Goal: Task Accomplishment & Management: Use online tool/utility

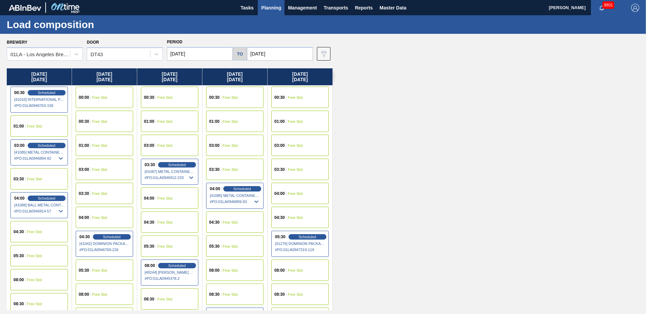
drag, startPoint x: 630, startPoint y: 220, endPoint x: 621, endPoint y: 283, distance: 63.8
click at [630, 220] on div "[DATE] 00:30 Scheduled [41010] INTERNATIONAL PAPER COMPANY - 0008219760 # PO : …" at bounding box center [325, 189] width 636 height 242
click at [270, 5] on span "Planning" at bounding box center [271, 8] width 20 height 8
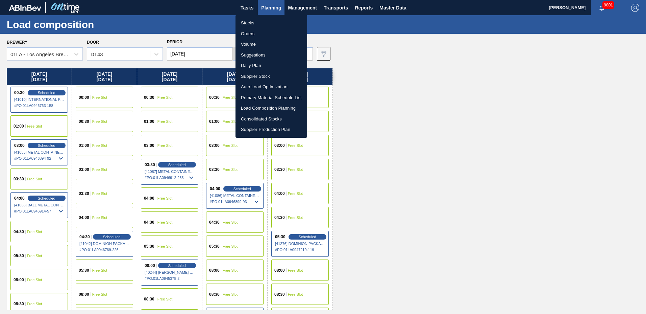
click at [260, 51] on li "Suggestions" at bounding box center [271, 55] width 72 height 11
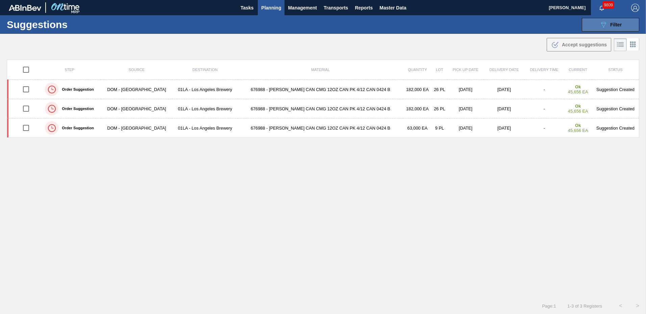
click at [602, 26] on icon "089F7B8B-B2A5-4AFE-B5C0-19BA573D28AC" at bounding box center [603, 25] width 8 height 8
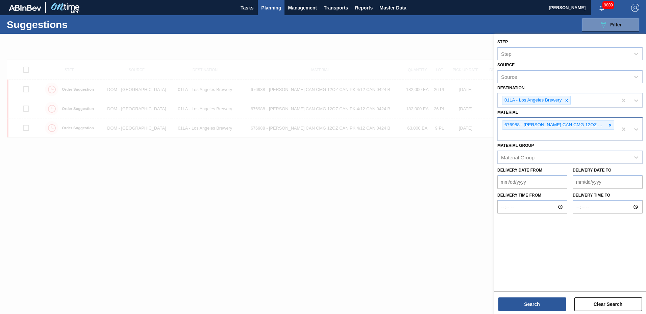
click at [611, 126] on icon at bounding box center [610, 125] width 5 height 5
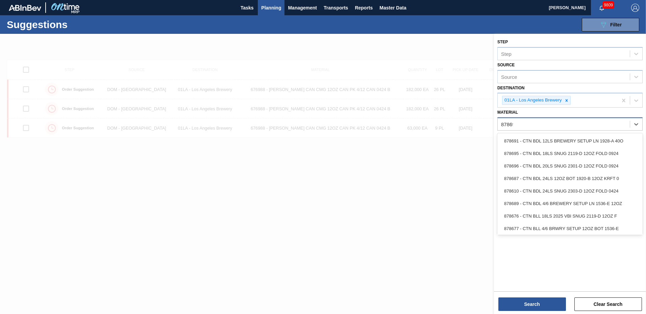
type input "878695"
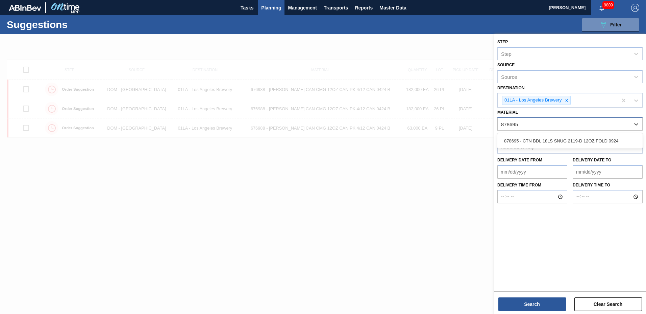
click at [585, 140] on div "878695 - CTN BDL 18LS SNUG 2119-D 12OZ FOLD 0924" at bounding box center [569, 140] width 145 height 12
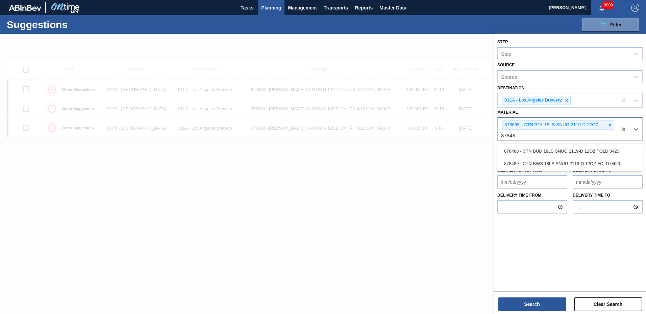
type input "878488"
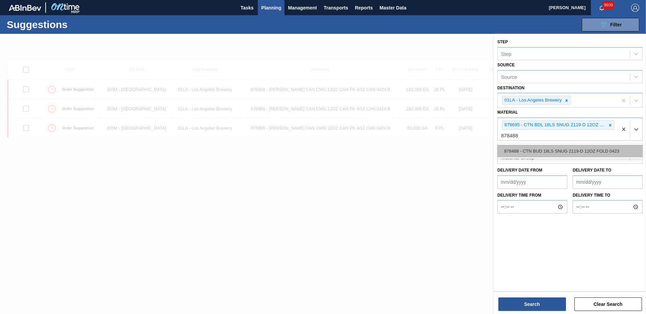
click at [575, 151] on div "878488 - CTN BUD 18LS SNUG 2119-D 12OZ FOLD 0423" at bounding box center [569, 151] width 145 height 12
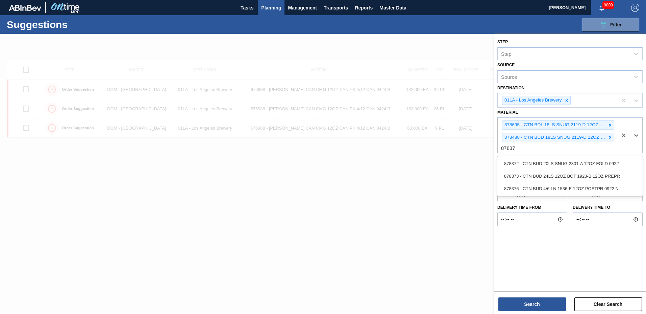
type input "878372"
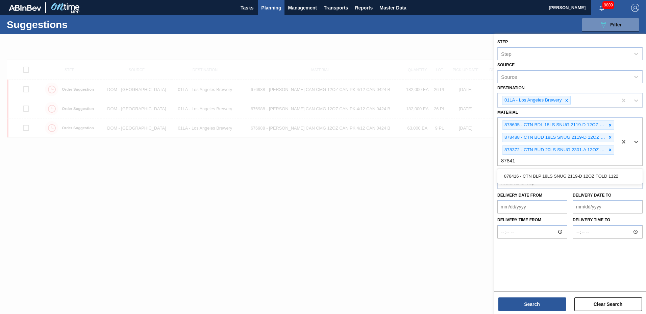
type input "878416"
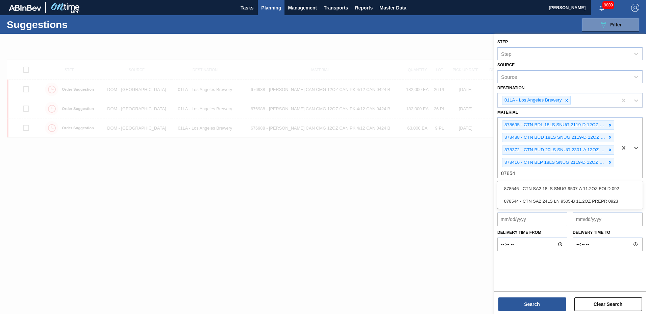
type input "878546"
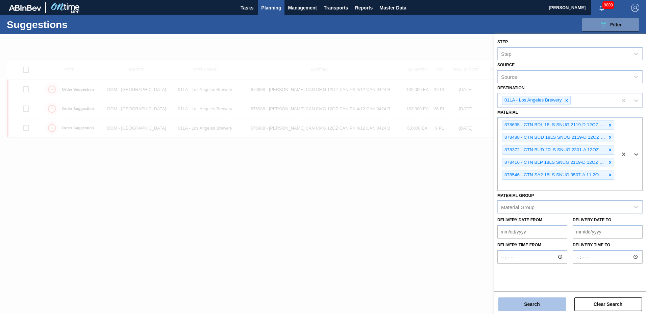
click at [533, 303] on button "Search" at bounding box center [532, 304] width 68 height 14
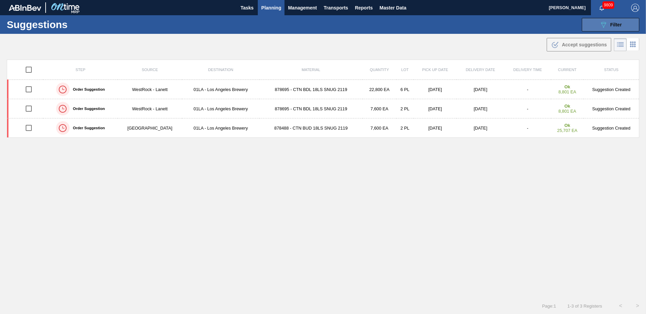
click at [603, 25] on icon at bounding box center [603, 25] width 5 height 6
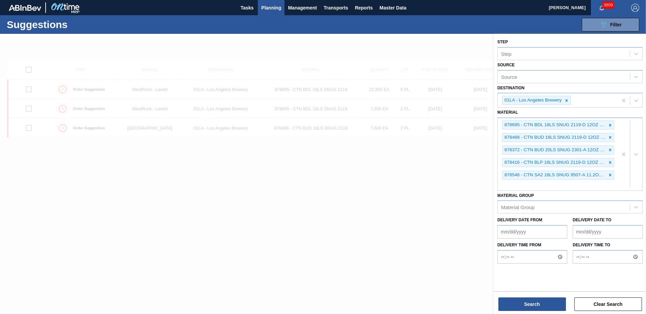
click at [604, 240] on label "Delivery time to" at bounding box center [608, 245] width 70 height 10
click at [604, 250] on input "Delivery time to" at bounding box center [608, 257] width 70 height 14
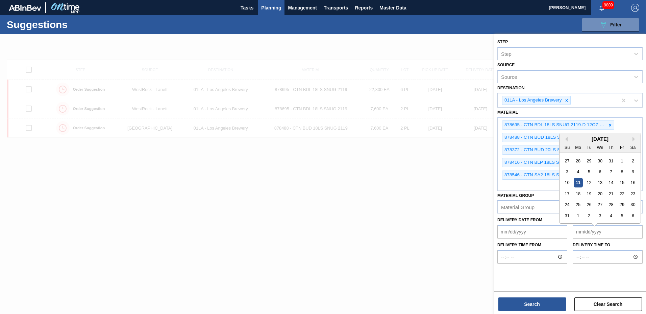
click at [603, 234] on to "Delivery Date to" at bounding box center [608, 232] width 70 height 14
type to "[DATE]"
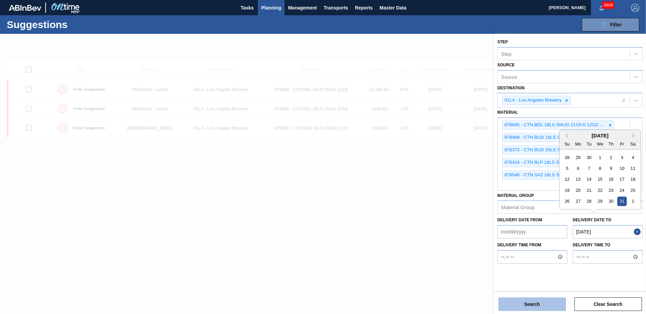
click at [541, 302] on button "Search" at bounding box center [532, 304] width 68 height 14
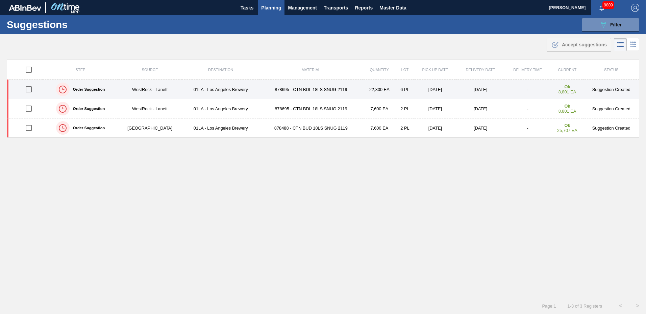
click at [27, 91] on input "checkbox" at bounding box center [29, 89] width 14 height 14
checkbox input "true"
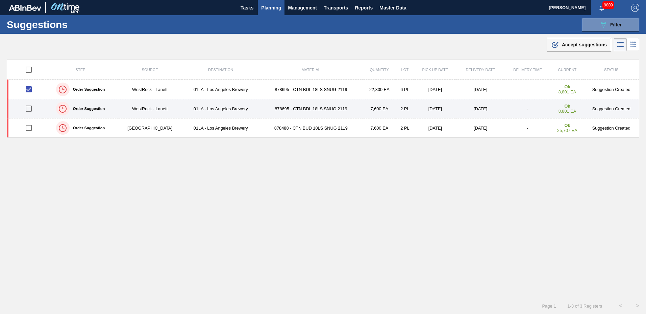
click at [30, 109] on input "checkbox" at bounding box center [29, 108] width 14 height 14
checkbox input "true"
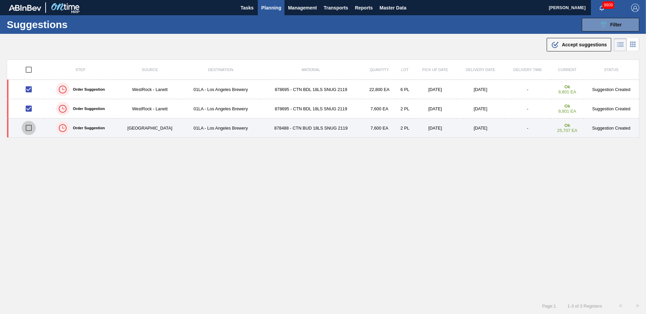
click at [29, 127] on input "checkbox" at bounding box center [29, 128] width 14 height 14
checkbox input "true"
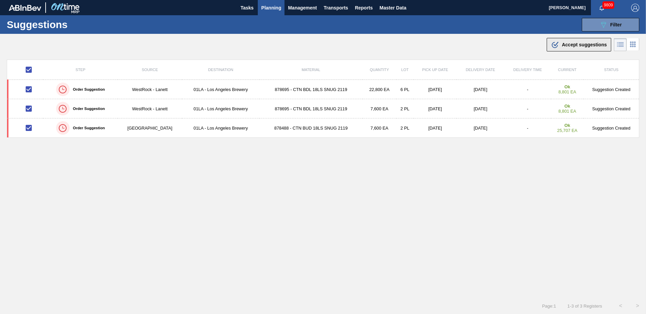
click at [573, 42] on span "Accept suggestions" at bounding box center [584, 44] width 45 height 5
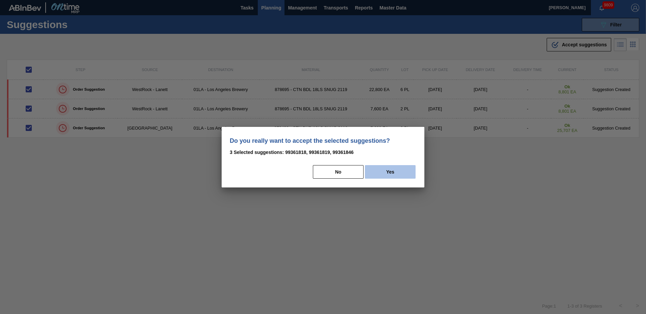
click at [383, 174] on button "Yes" at bounding box center [390, 172] width 51 height 14
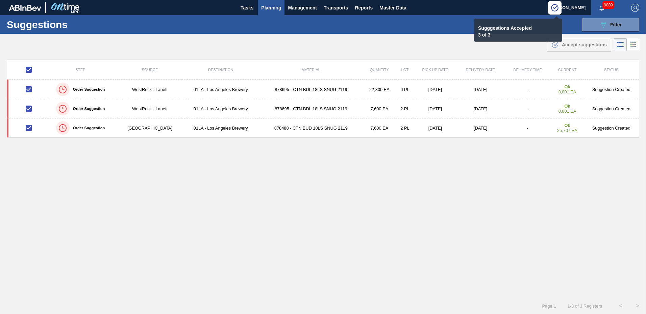
click at [270, 6] on span "Planning" at bounding box center [271, 8] width 20 height 8
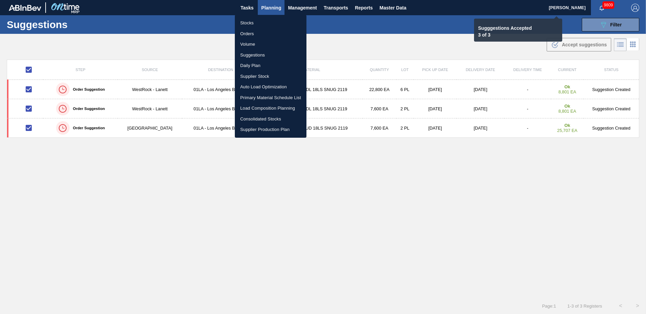
click at [276, 106] on li "Load Composition Planning" at bounding box center [271, 108] width 72 height 11
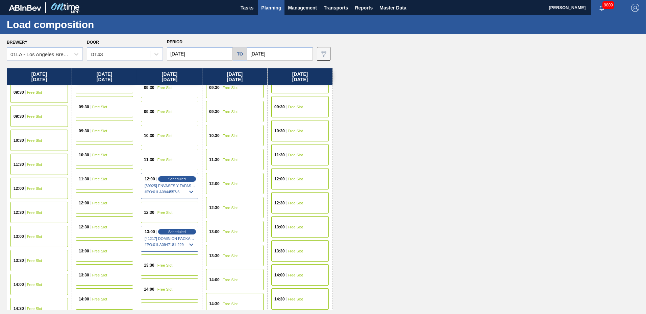
scroll to position [518, 0]
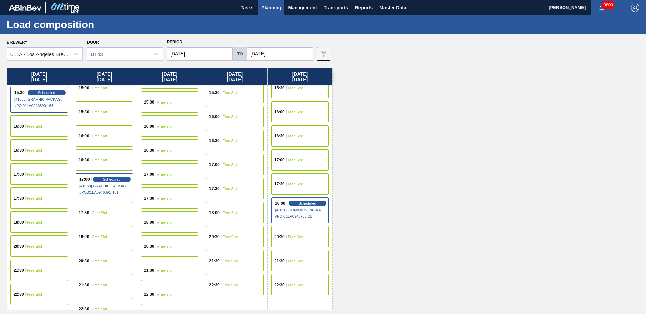
click at [113, 239] on div "18:00 Free Slot" at bounding box center [104, 236] width 57 height 21
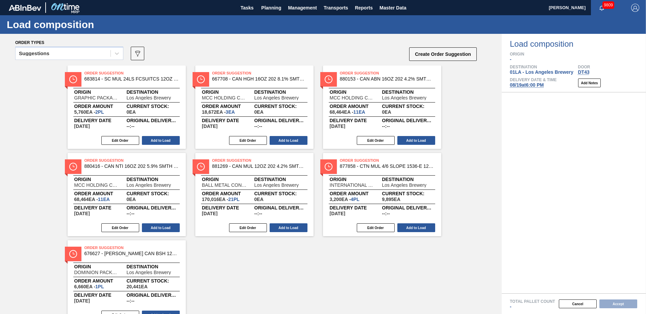
click at [47, 53] on div "Suggestions" at bounding box center [34, 53] width 30 height 5
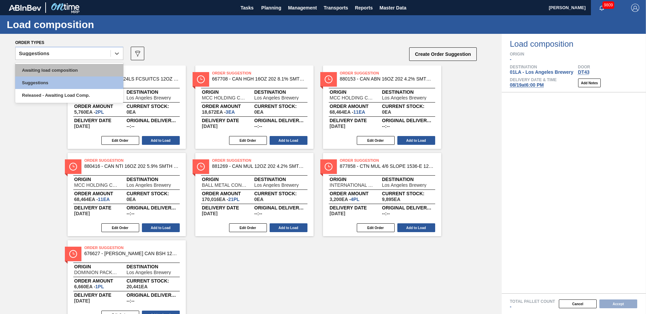
click at [52, 71] on div "Awaiting load composition" at bounding box center [69, 70] width 108 height 12
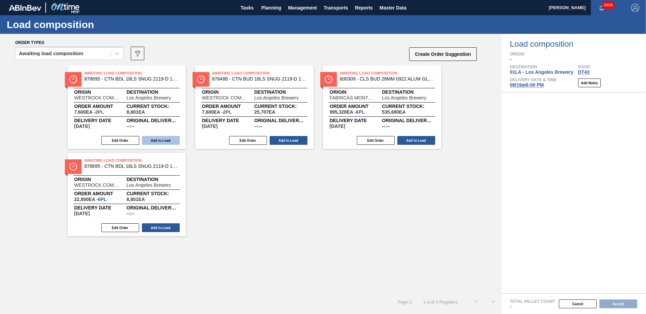
click at [155, 140] on button "Add to Load" at bounding box center [161, 140] width 38 height 9
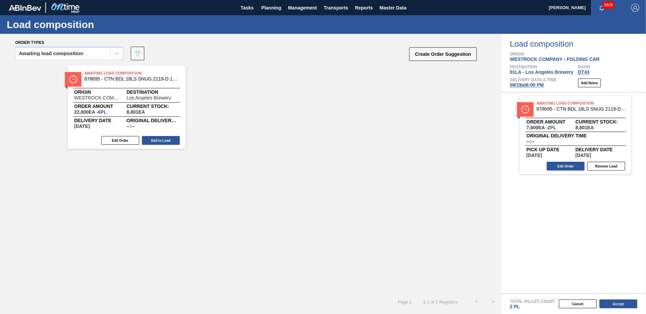
click at [155, 140] on button "Add to Load" at bounding box center [161, 140] width 38 height 9
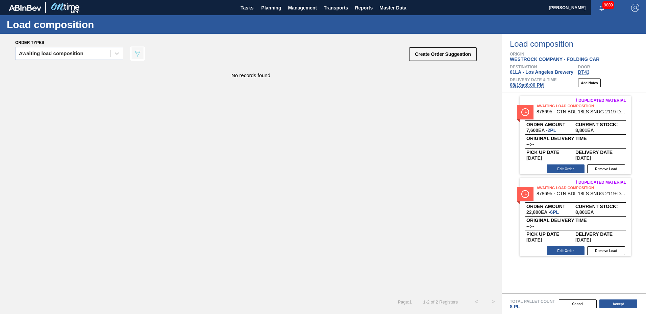
click at [618, 296] on div "Total Pallet Count 8 PL" at bounding box center [574, 301] width 144 height 16
click at [620, 303] on button "Accept" at bounding box center [618, 303] width 38 height 9
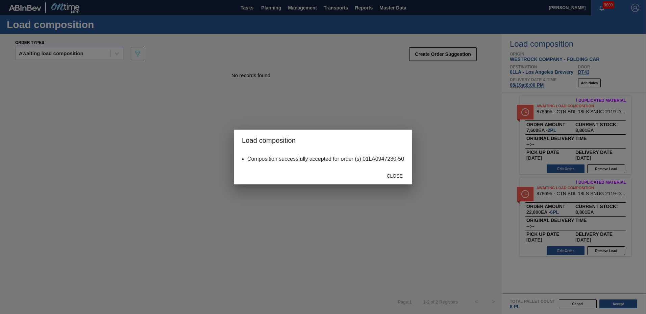
click at [393, 182] on div "Close" at bounding box center [323, 176] width 178 height 18
click at [394, 179] on div "Close" at bounding box center [395, 175] width 30 height 12
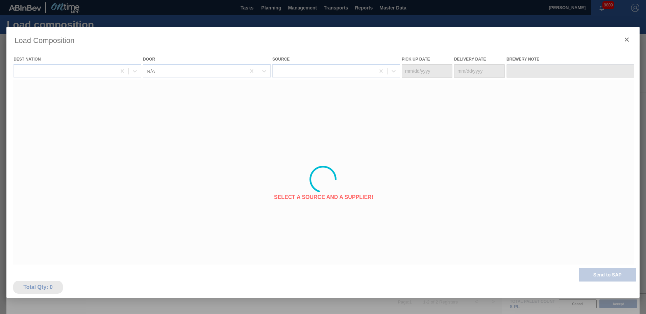
type Date "[DATE]"
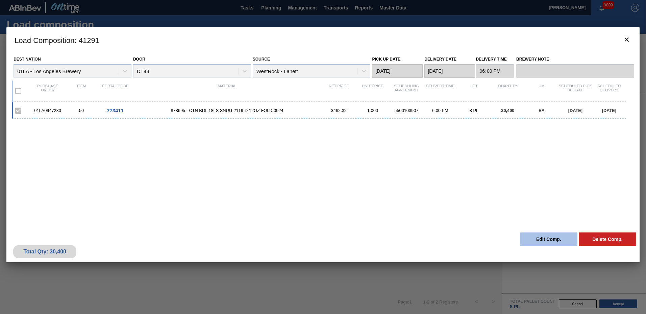
click at [554, 235] on button "Edit Comp." at bounding box center [548, 239] width 57 height 14
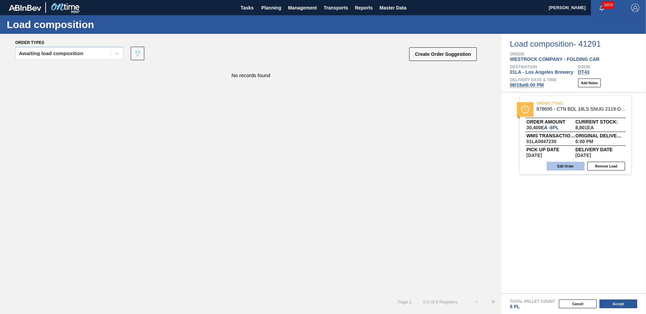
click at [573, 165] on button "Edit Order" at bounding box center [566, 165] width 38 height 9
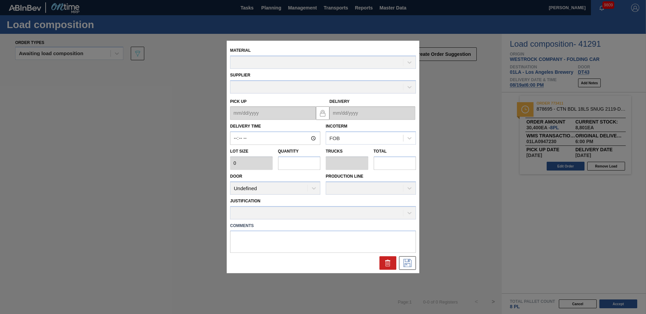
type input "18:00:00"
type input "3,800"
type input "8"
type input "0.4"
type input "30,400"
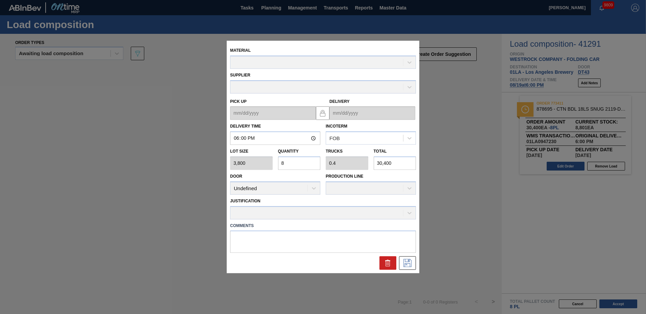
type up "[DATE]"
type input "[DATE]"
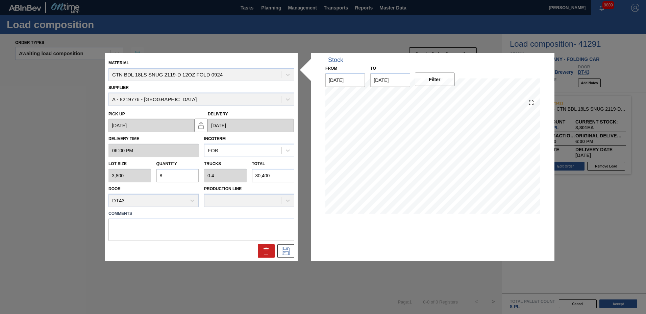
click at [187, 177] on input "8" at bounding box center [177, 176] width 43 height 14
type input "0"
type input "10"
type input "0.5"
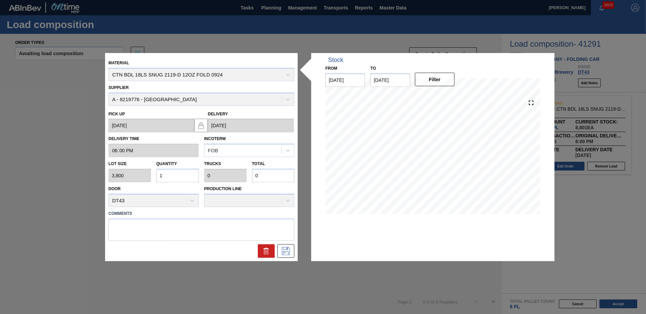
type input "38,000"
type input "10"
click at [289, 252] on icon at bounding box center [285, 250] width 11 height 8
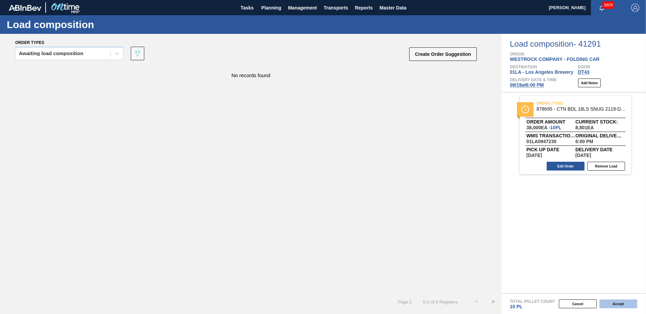
click at [614, 304] on button "Accept" at bounding box center [618, 303] width 38 height 9
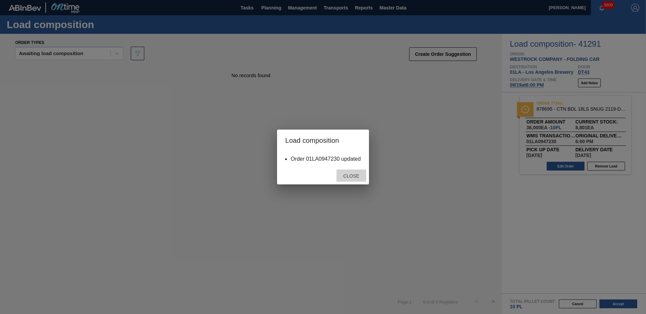
click at [363, 172] on div "Close" at bounding box center [351, 175] width 30 height 12
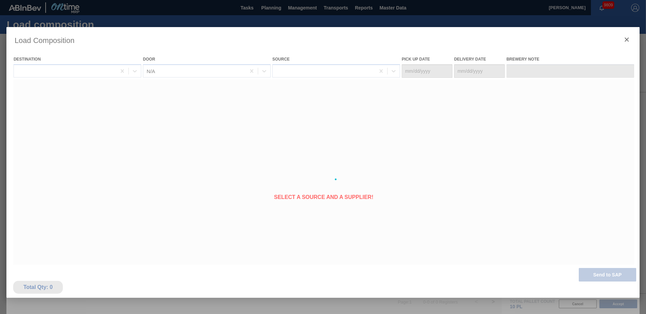
type Date "[DATE]"
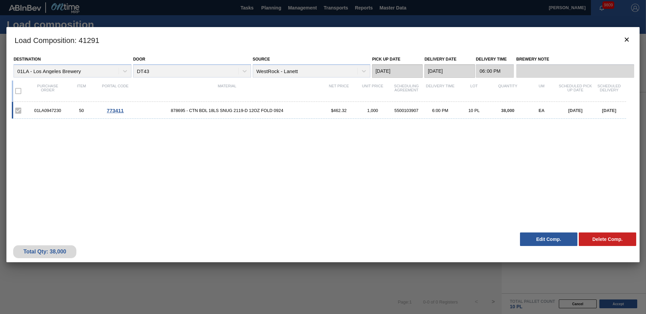
click at [557, 237] on button "Edit Comp." at bounding box center [548, 239] width 57 height 14
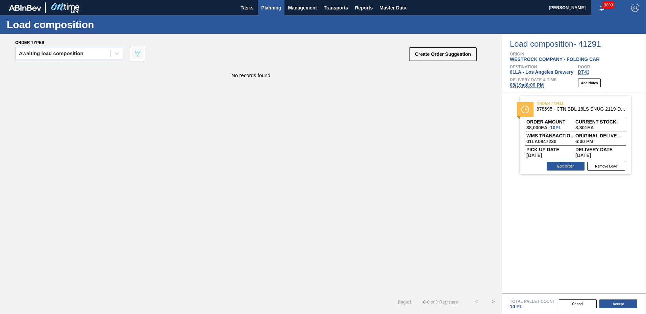
click at [270, 6] on span "Planning" at bounding box center [271, 8] width 20 height 8
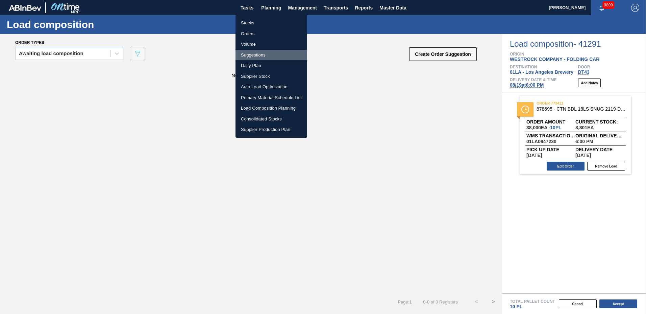
click at [257, 54] on li "Suggestions" at bounding box center [271, 55] width 72 height 11
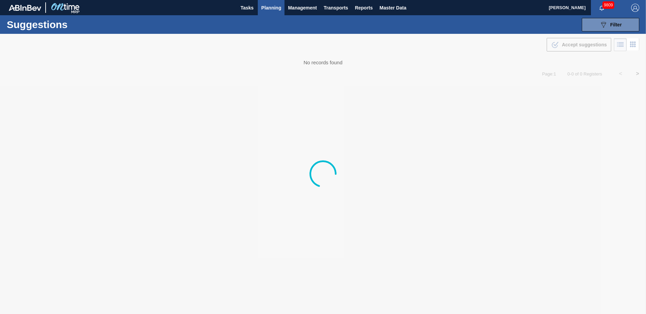
type to "[DATE]"
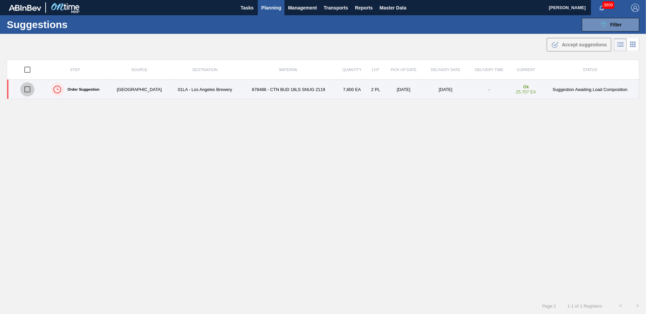
click at [28, 88] on input "checkbox" at bounding box center [27, 89] width 14 height 14
checkbox input "true"
click at [153, 92] on td "[GEOGRAPHIC_DATA]" at bounding box center [139, 89] width 60 height 19
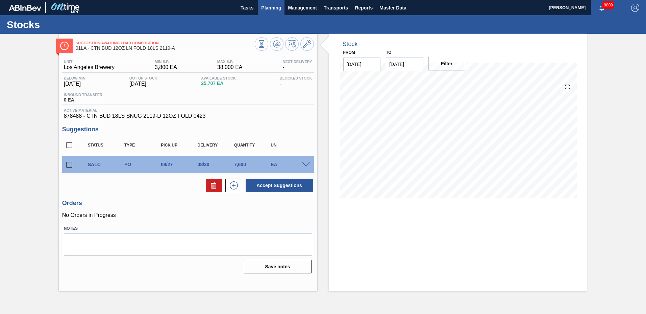
click at [264, 5] on span "Planning" at bounding box center [271, 8] width 20 height 8
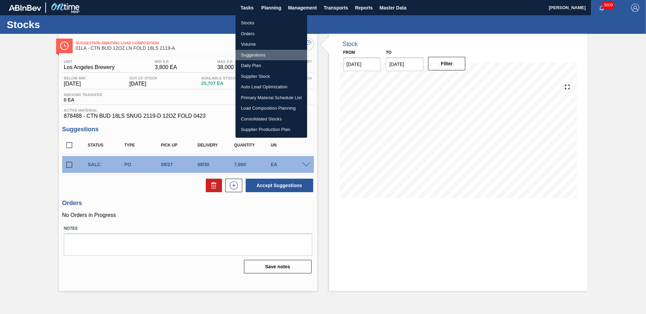
click at [252, 54] on li "Suggestions" at bounding box center [271, 55] width 72 height 11
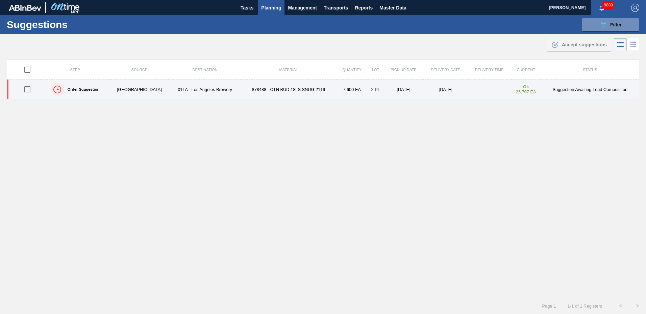
type to "[DATE]"
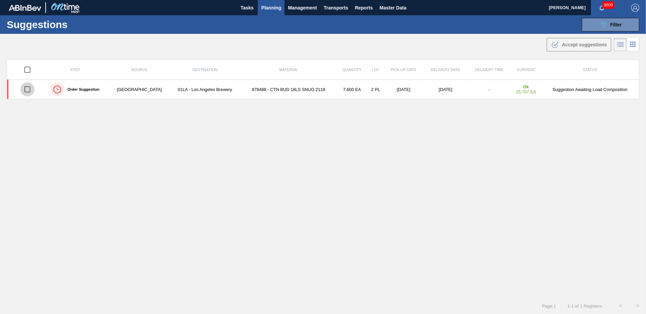
drag, startPoint x: 27, startPoint y: 89, endPoint x: 27, endPoint y: 108, distance: 19.3
click at [27, 89] on input "checkbox" at bounding box center [27, 89] width 14 height 14
checkbox input "true"
click at [275, 4] on span "Planning" at bounding box center [271, 8] width 20 height 8
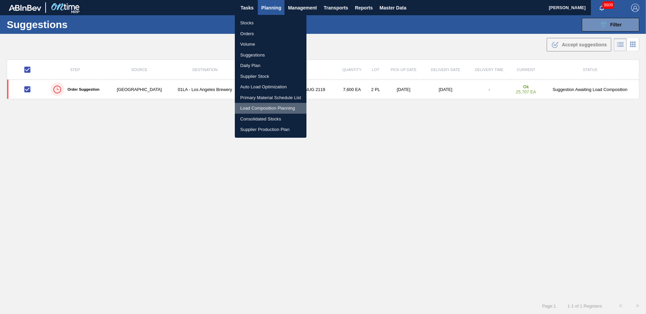
click at [270, 108] on li "Load Composition Planning" at bounding box center [271, 108] width 72 height 11
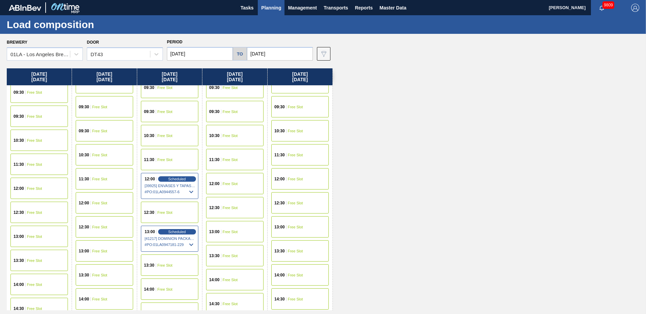
scroll to position [518, 0]
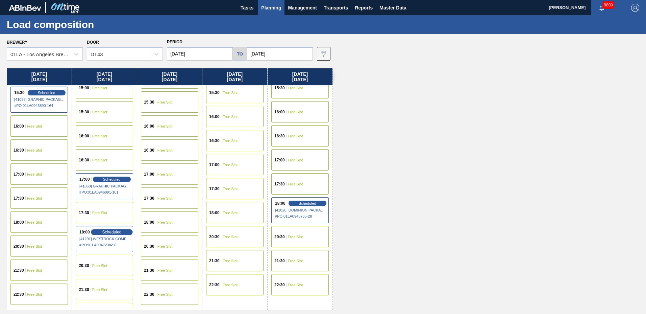
click at [100, 232] on div "Scheduled" at bounding box center [112, 232] width 42 height 6
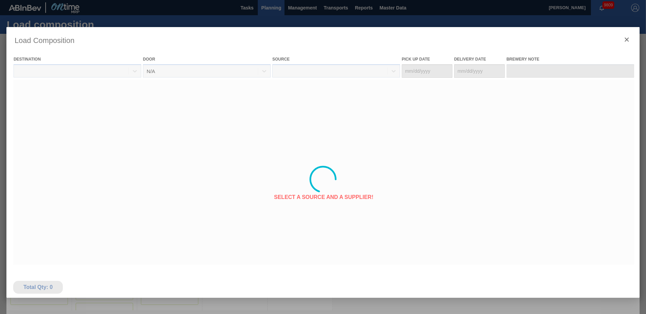
type Date "[DATE]"
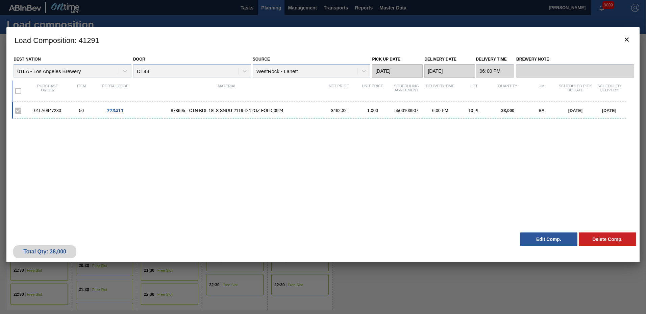
click at [548, 238] on button "Edit Comp." at bounding box center [548, 239] width 57 height 14
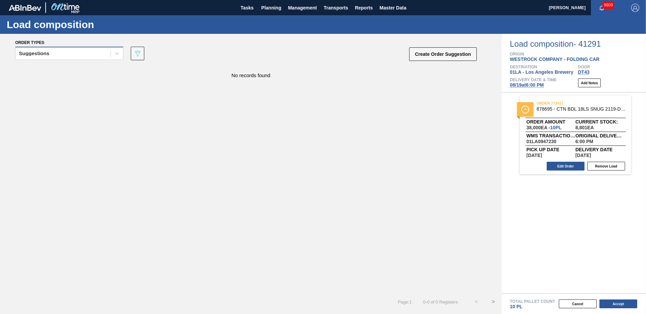
click at [64, 56] on div "Suggestions" at bounding box center [63, 54] width 95 height 10
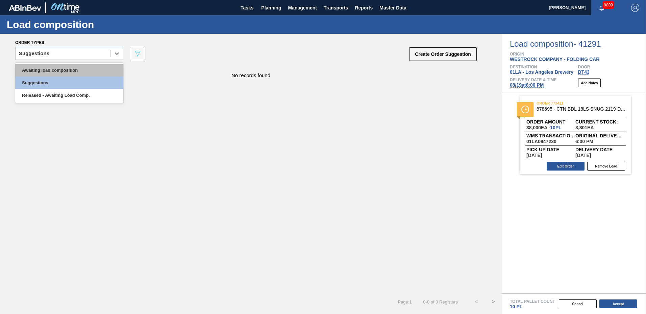
click at [59, 69] on div "Awaiting load composition" at bounding box center [69, 70] width 108 height 12
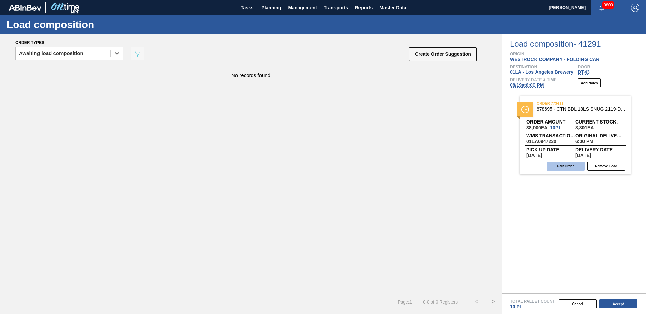
click at [558, 165] on button "Edit Order" at bounding box center [566, 165] width 38 height 9
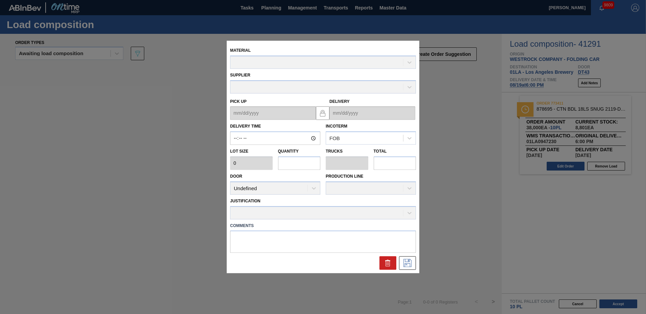
type input "18:00:00"
type input "3,800"
type input "10"
type input "0.5"
type input "38,000"
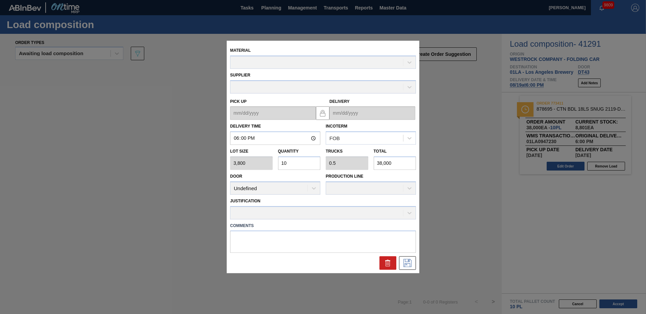
type up "[DATE]"
type input "[DATE]"
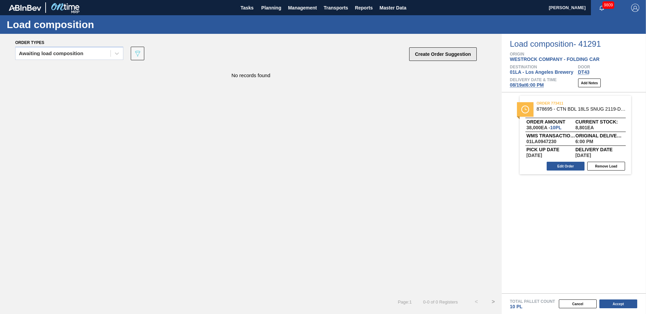
click at [435, 50] on button "Create Order Suggestion" at bounding box center [443, 54] width 68 height 14
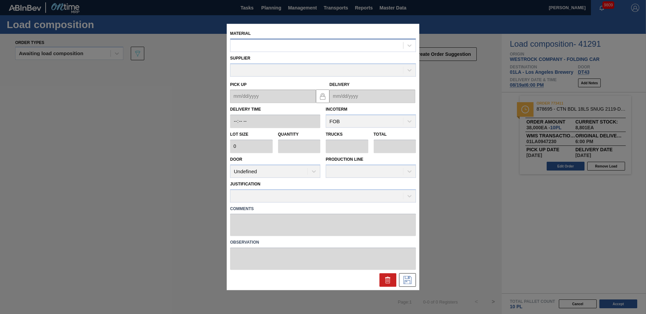
click at [314, 50] on div at bounding box center [316, 46] width 173 height 10
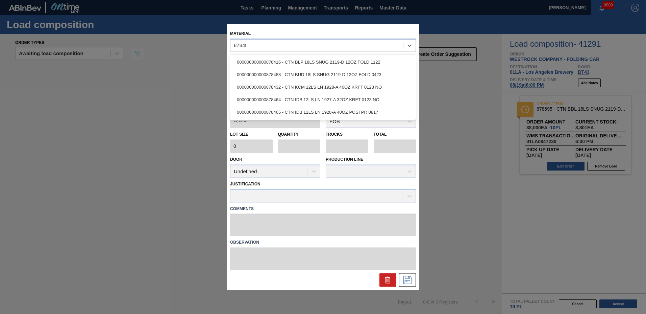
type input "878488"
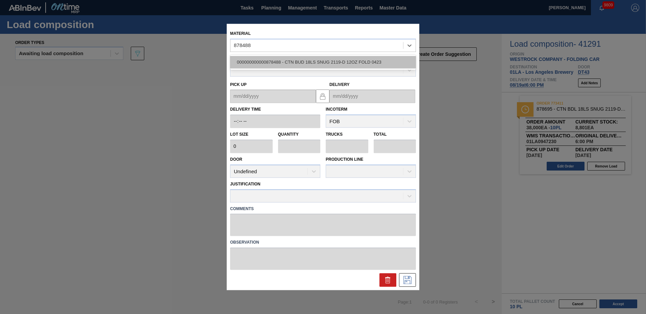
click at [321, 62] on div "000000000000878488 - CTN BUD 18LS SNUG 2119-D 12OZ FOLD 0423" at bounding box center [323, 62] width 186 height 12
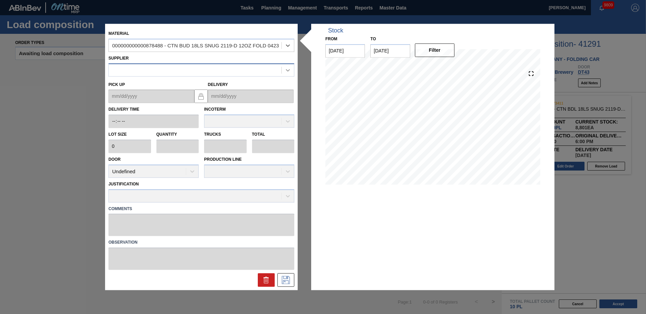
click at [290, 71] on icon at bounding box center [287, 70] width 7 height 7
click at [236, 74] on div at bounding box center [195, 70] width 173 height 10
click at [232, 70] on div at bounding box center [195, 70] width 173 height 10
click at [216, 43] on div "000000000000878488 - CTN BUD 18LS SNUG 2119-D 12OZ FOLD 0423" at bounding box center [195, 46] width 167 height 6
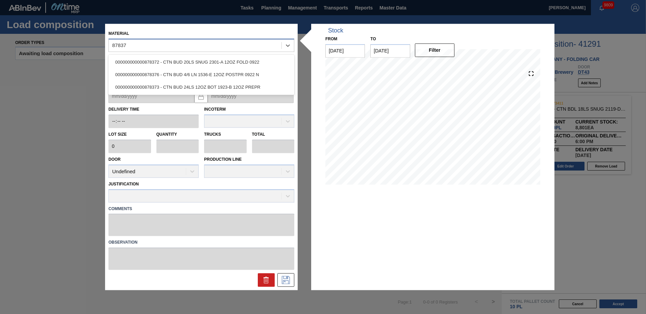
type input "878372"
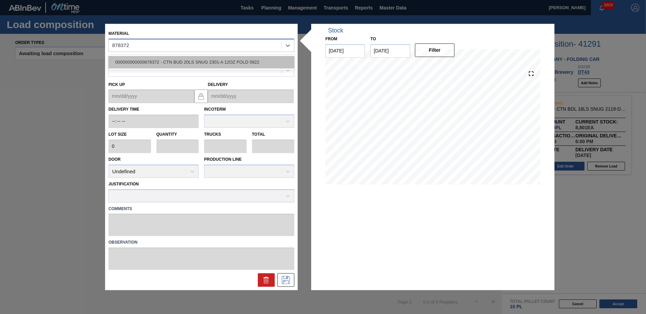
click at [210, 65] on div "000000000000878372 - CTN BUD 20LS SNUG 2301-A 12OZ FOLD 0922" at bounding box center [201, 62] width 186 height 12
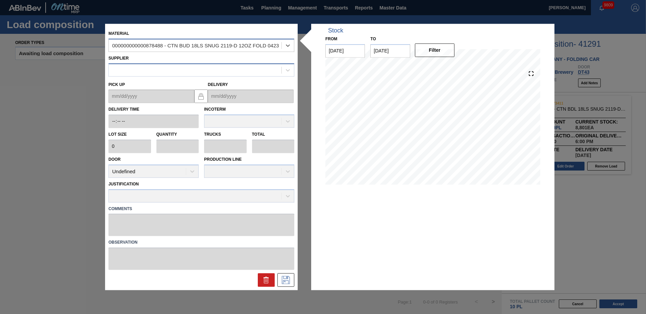
type input "2,880"
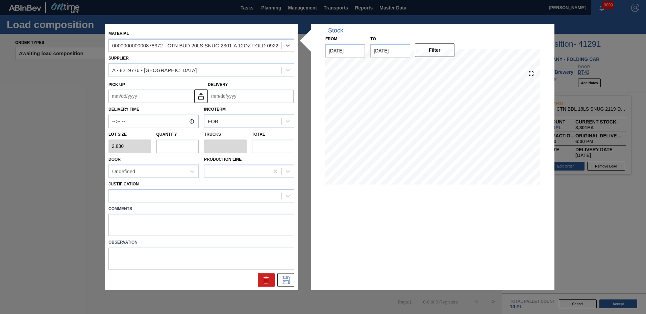
click at [226, 93] on input "Delivery" at bounding box center [251, 97] width 86 height 14
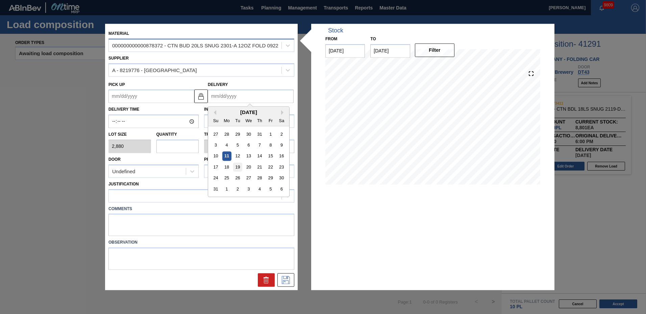
click at [239, 165] on div "19" at bounding box center [237, 166] width 9 height 9
type up "[DATE]"
type input "[DATE]"
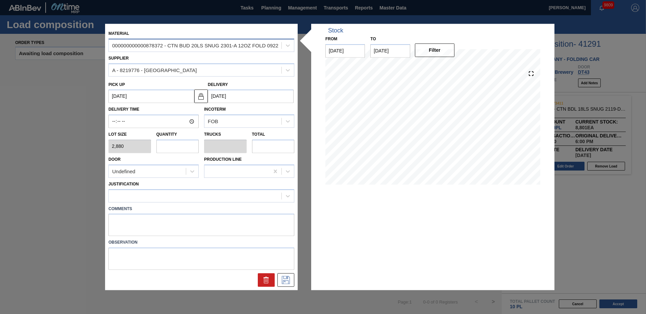
click at [178, 148] on input "text" at bounding box center [177, 146] width 43 height 14
type input "2"
type input "0.077"
type input "5,760"
type input "2"
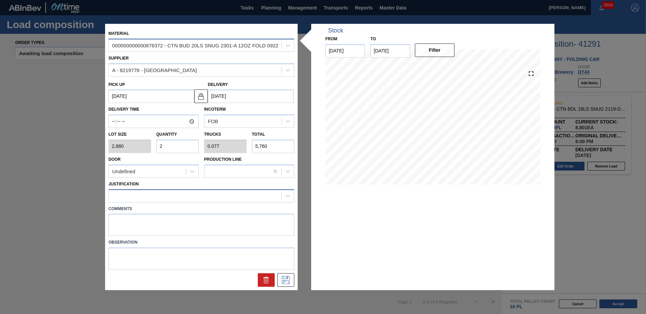
click at [177, 198] on div at bounding box center [195, 196] width 173 height 10
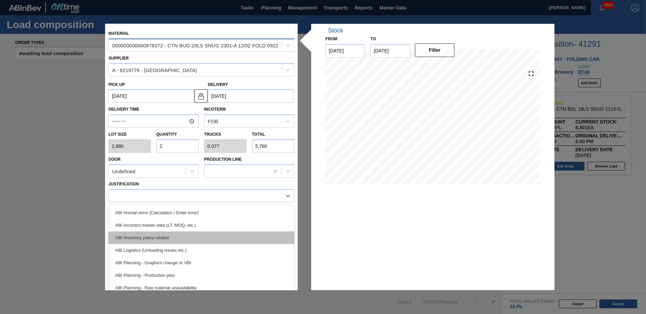
click at [160, 237] on div "ABI Inventory policy related" at bounding box center [201, 237] width 186 height 12
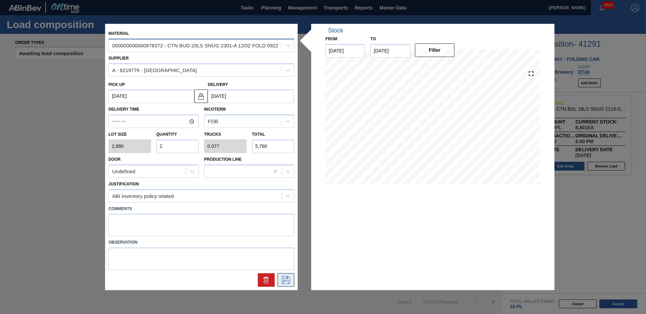
click at [285, 278] on icon at bounding box center [285, 280] width 11 height 8
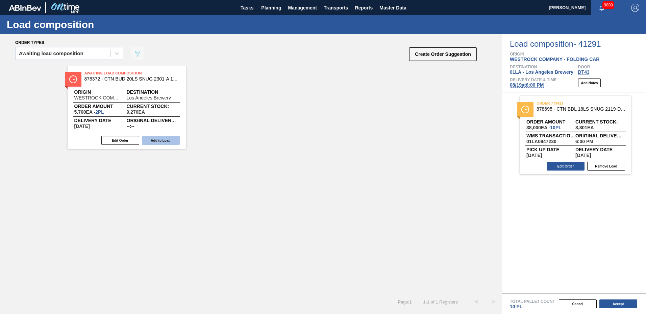
click at [163, 143] on button "Add to Load" at bounding box center [161, 140] width 38 height 9
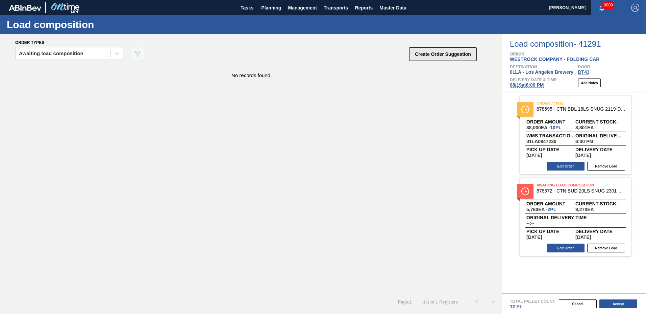
click at [419, 53] on button "Create Order Suggestion" at bounding box center [443, 54] width 68 height 14
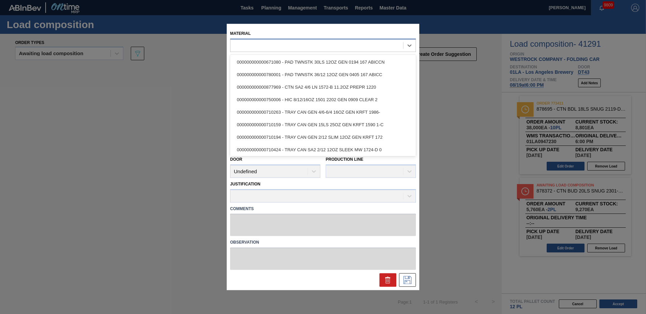
click at [287, 51] on div at bounding box center [323, 45] width 186 height 13
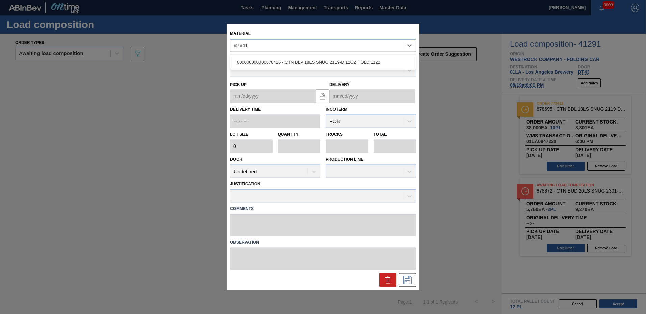
type input "878416"
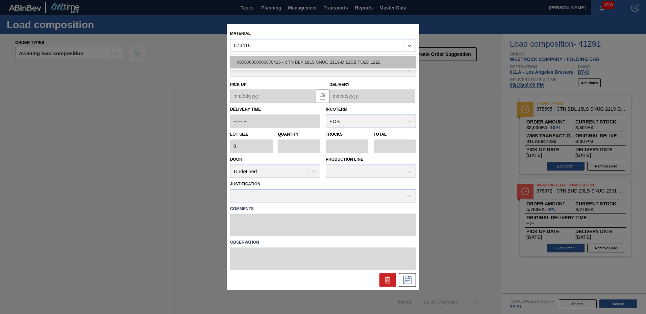
click at [272, 64] on div "000000000000878416 - CTN BLP 18LS SNUG 2119-D 12OZ FOLD 1122" at bounding box center [323, 62] width 186 height 12
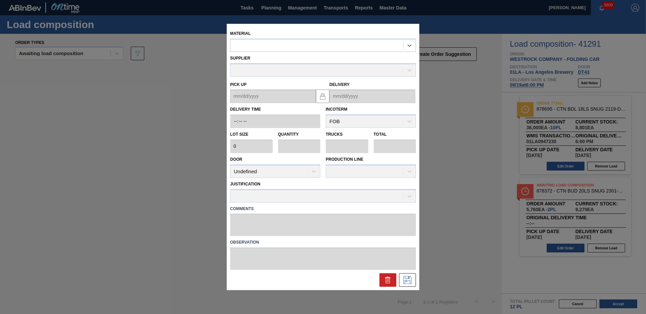
type input "3,800"
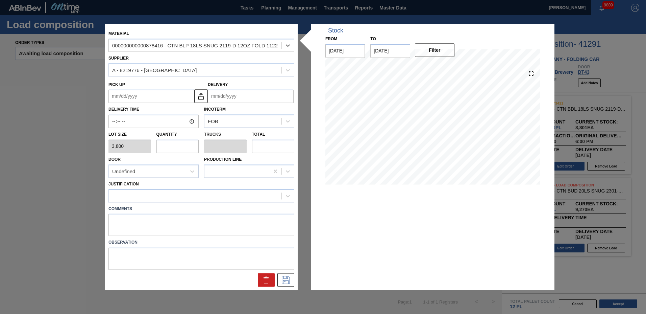
click at [246, 98] on input "Delivery" at bounding box center [251, 97] width 86 height 14
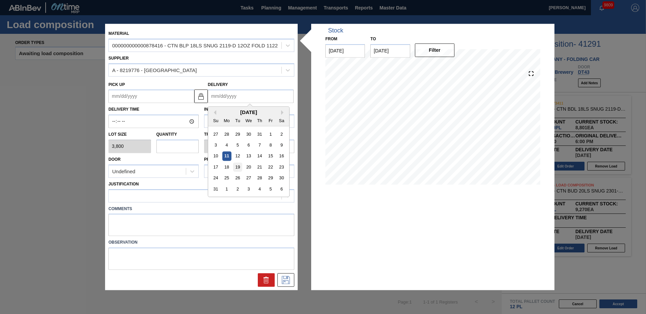
click at [239, 167] on div "19" at bounding box center [237, 166] width 9 height 9
type up "[DATE]"
type input "[DATE]"
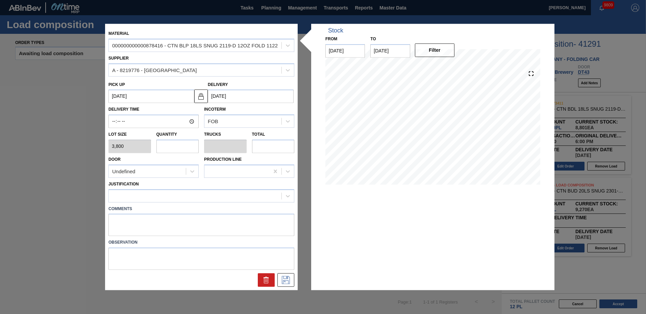
click at [183, 145] on input "text" at bounding box center [177, 146] width 43 height 14
type input "2"
type input "0.083"
type input "7,600"
type input "2"
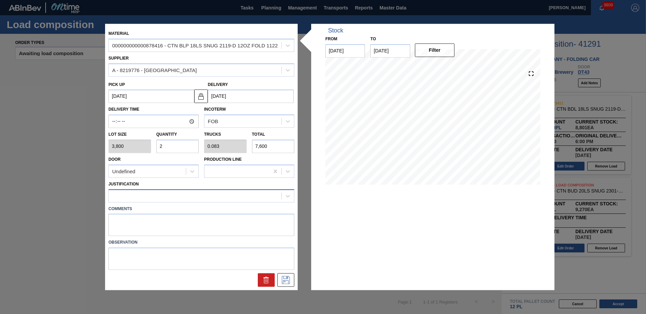
click at [168, 197] on div at bounding box center [195, 196] width 173 height 10
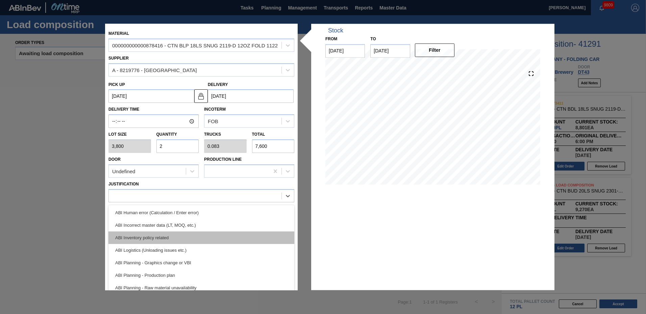
click at [152, 231] on div "ABI Inventory policy related" at bounding box center [201, 237] width 186 height 12
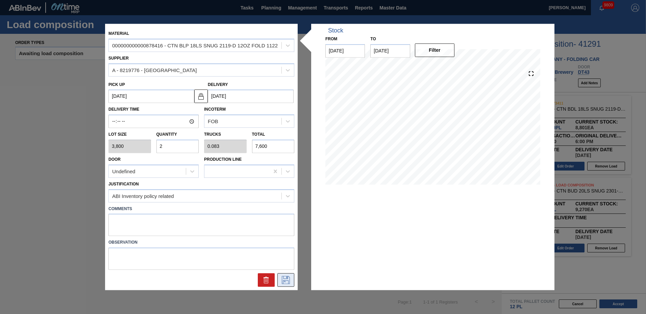
click at [281, 283] on icon at bounding box center [285, 280] width 11 height 8
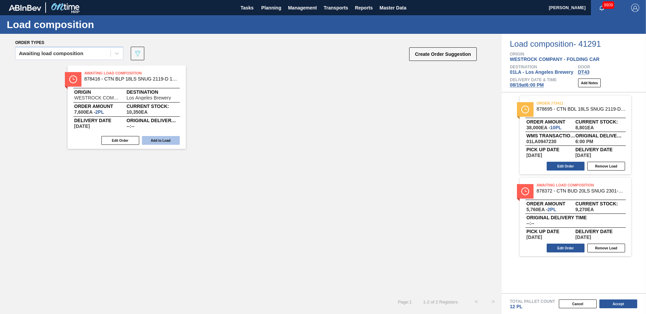
click at [159, 140] on button "Add to Load" at bounding box center [161, 140] width 38 height 9
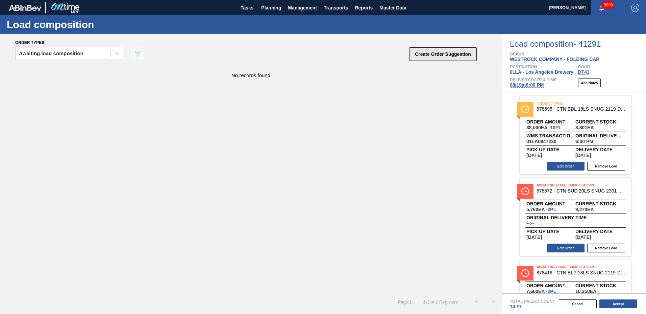
click at [444, 53] on button "Create Order Suggestion" at bounding box center [443, 54] width 68 height 14
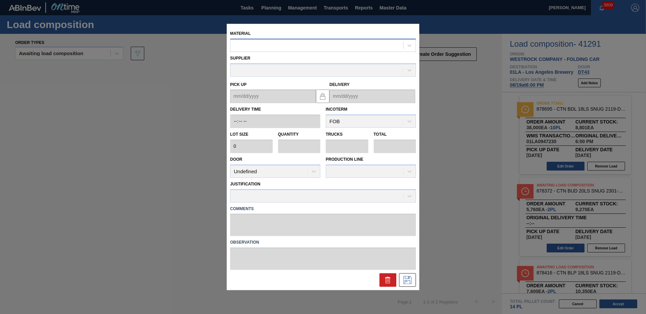
click at [298, 48] on div at bounding box center [316, 46] width 173 height 10
type input "878546"
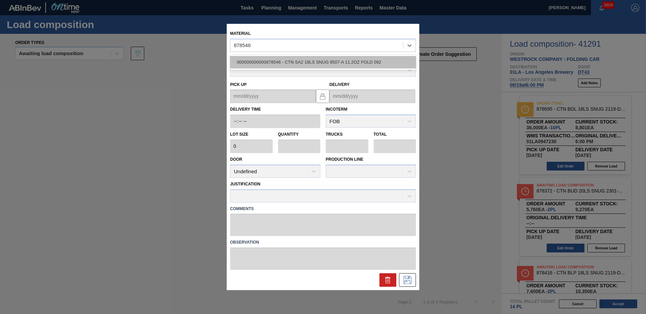
click at [286, 58] on div "000000000000878546 - CTN SA2 18LS SNUG 9507-A 11.2OZ FOLD 092" at bounding box center [323, 62] width 186 height 12
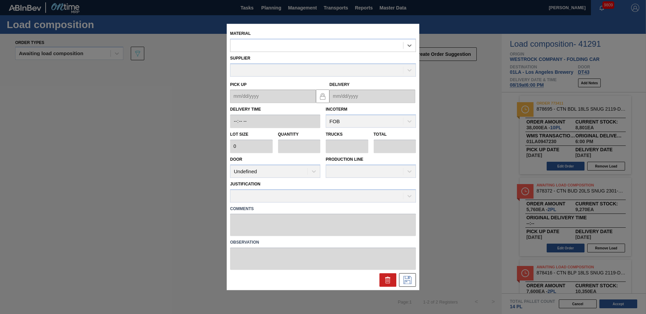
type input "3,800"
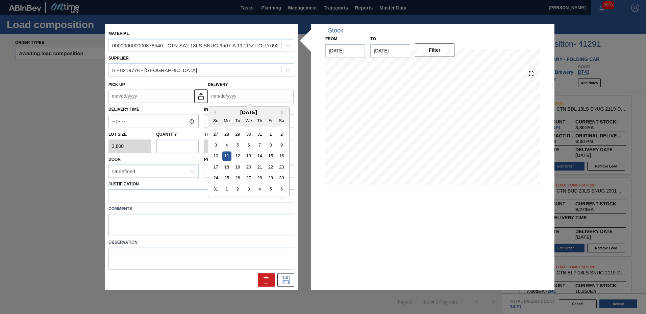
click at [238, 99] on input "Delivery" at bounding box center [251, 97] width 86 height 14
click at [236, 166] on div "19" at bounding box center [237, 166] width 9 height 9
type up "[DATE]"
type input "[DATE]"
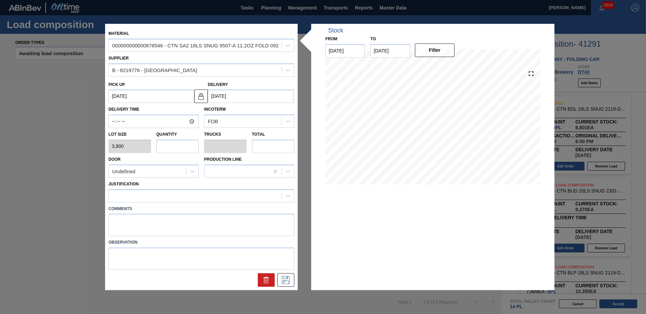
click at [172, 150] on input "text" at bounding box center [177, 146] width 43 height 14
type input "4"
type input "0.167"
type input "15,200"
type input "4"
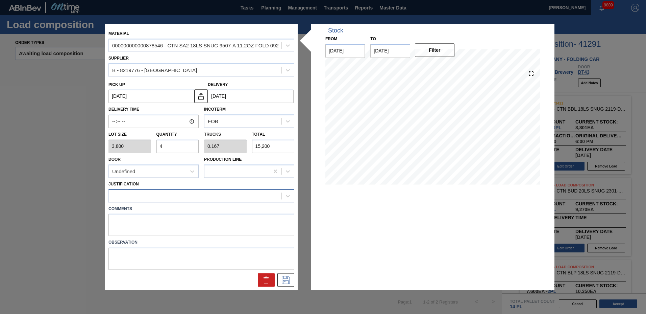
click at [160, 196] on div at bounding box center [195, 196] width 173 height 10
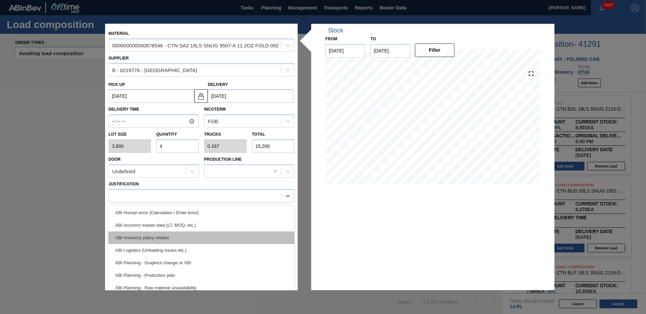
click at [145, 233] on div "ABI Inventory policy related" at bounding box center [201, 237] width 186 height 12
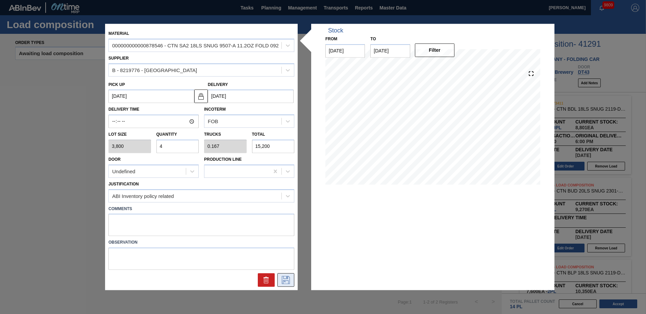
click at [284, 279] on icon at bounding box center [285, 280] width 11 height 8
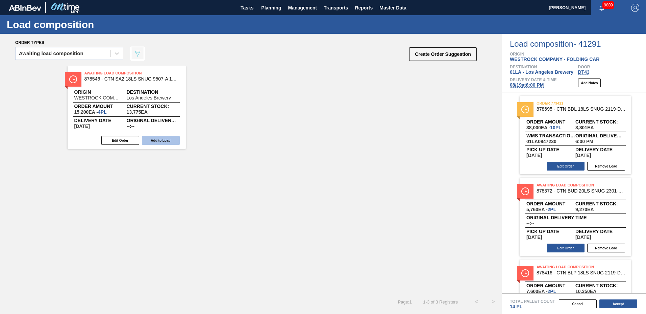
click at [170, 141] on button "Add to Load" at bounding box center [161, 140] width 38 height 9
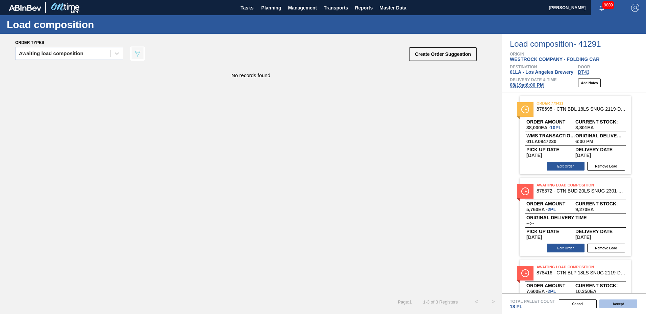
click at [621, 303] on button "Accept" at bounding box center [618, 303] width 38 height 9
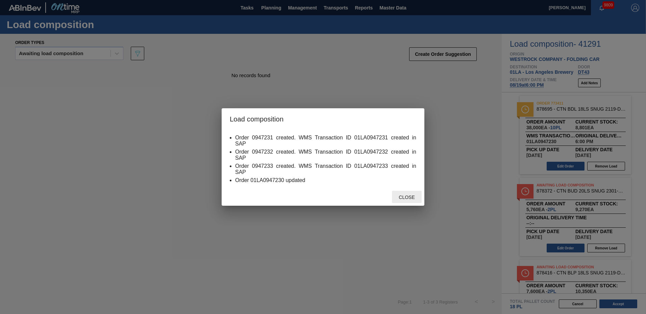
click at [401, 196] on span "Close" at bounding box center [406, 196] width 27 height 5
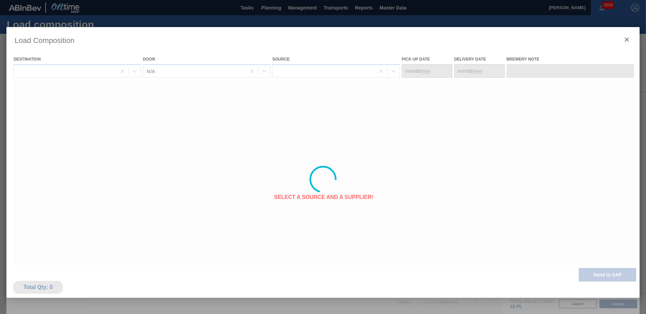
type Date "[DATE]"
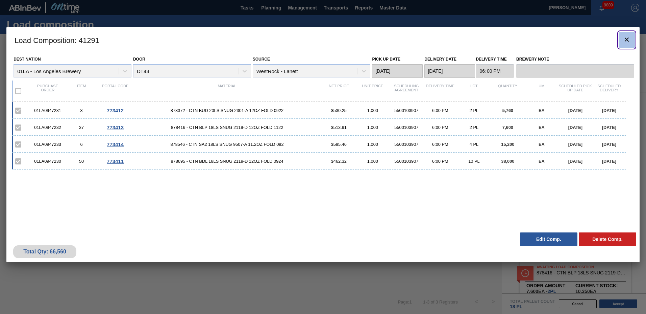
click at [628, 41] on icon "botão de ícone" at bounding box center [627, 39] width 4 height 4
